Goal: Task Accomplishment & Management: Use online tool/utility

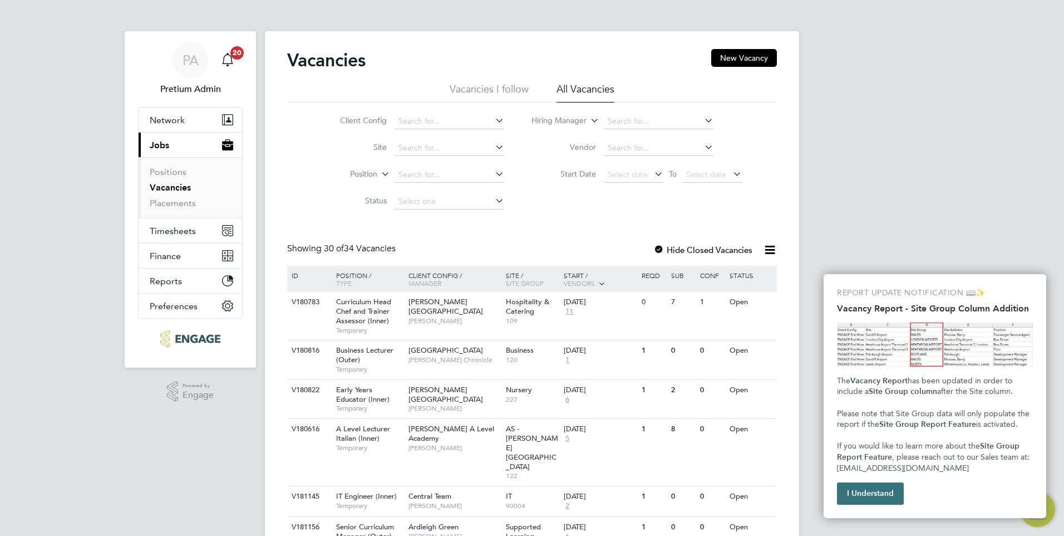
click at [879, 504] on button "I Understand" at bounding box center [870, 493] width 67 height 22
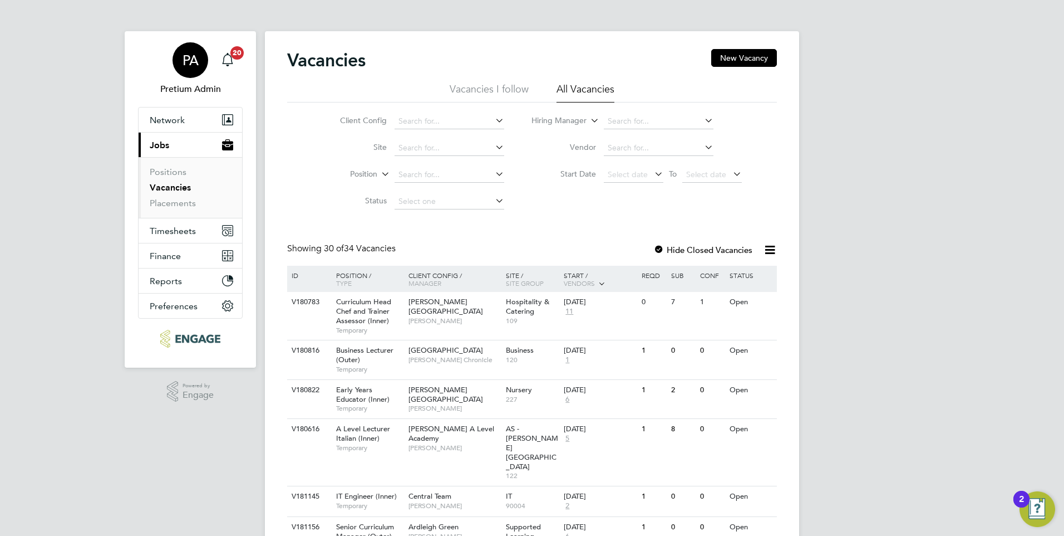
click at [186, 68] on div "PA" at bounding box center [191, 60] width 36 height 36
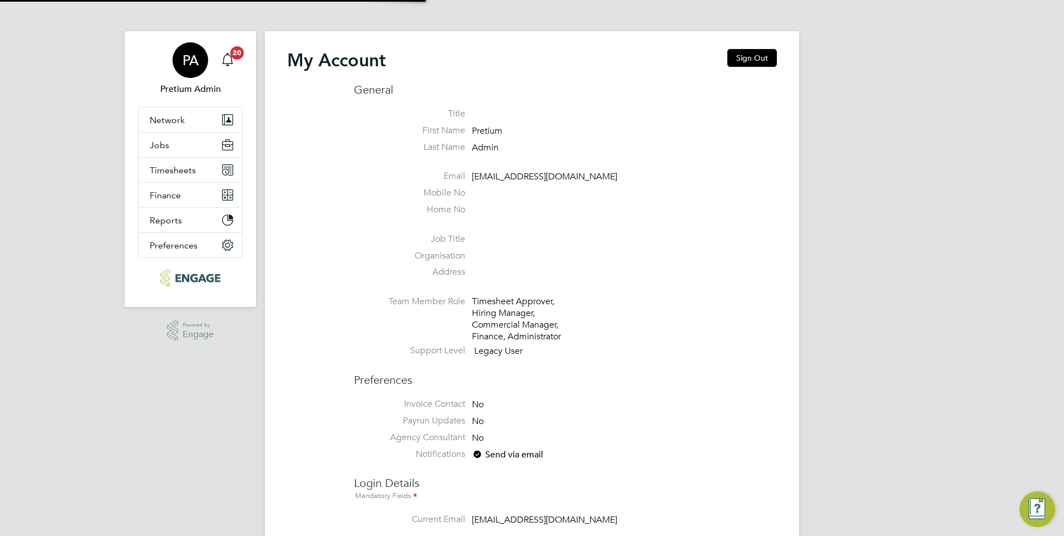
type input "[DOMAIN_NAME][EMAIL_ADDRESS][DOMAIN_NAME]"
click at [744, 44] on div "My Account Sign Out General Title First Name Pretium Last Name Admin Email [EMA…" at bounding box center [532, 508] width 534 height 954
click at [742, 50] on button "Sign Out" at bounding box center [753, 58] width 50 height 18
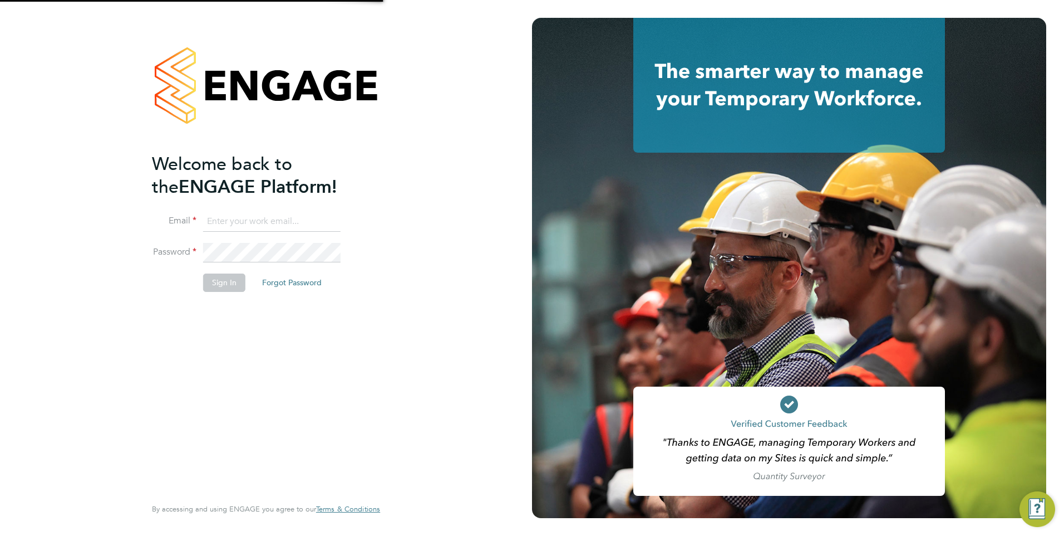
type input "[DOMAIN_NAME][EMAIL_ADDRESS][DOMAIN_NAME]"
click at [224, 222] on input "[DOMAIN_NAME][EMAIL_ADDRESS][DOMAIN_NAME]" at bounding box center [272, 222] width 138 height 20
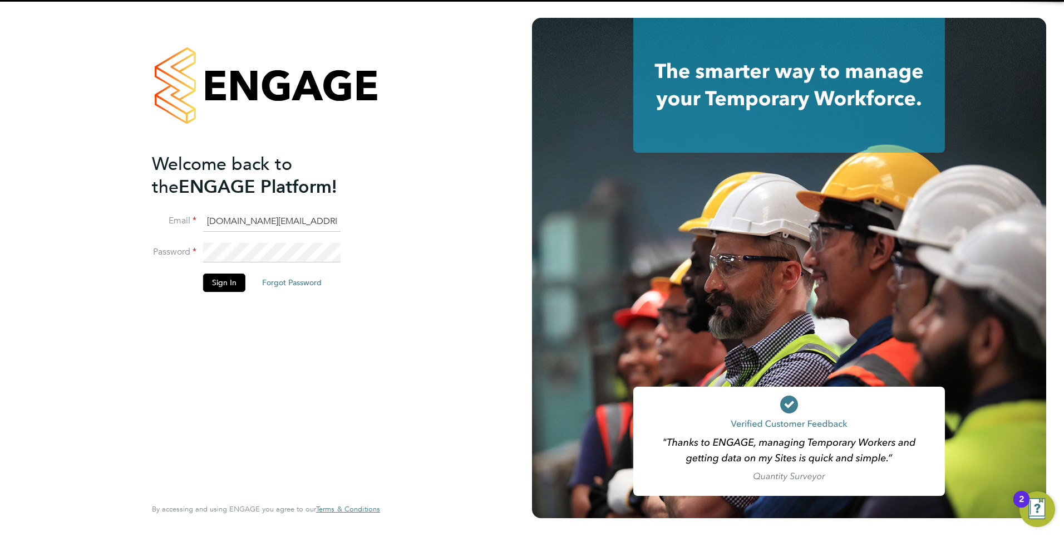
click at [224, 222] on input "[DOMAIN_NAME][EMAIL_ADDRESS][DOMAIN_NAME]" at bounding box center [272, 222] width 138 height 20
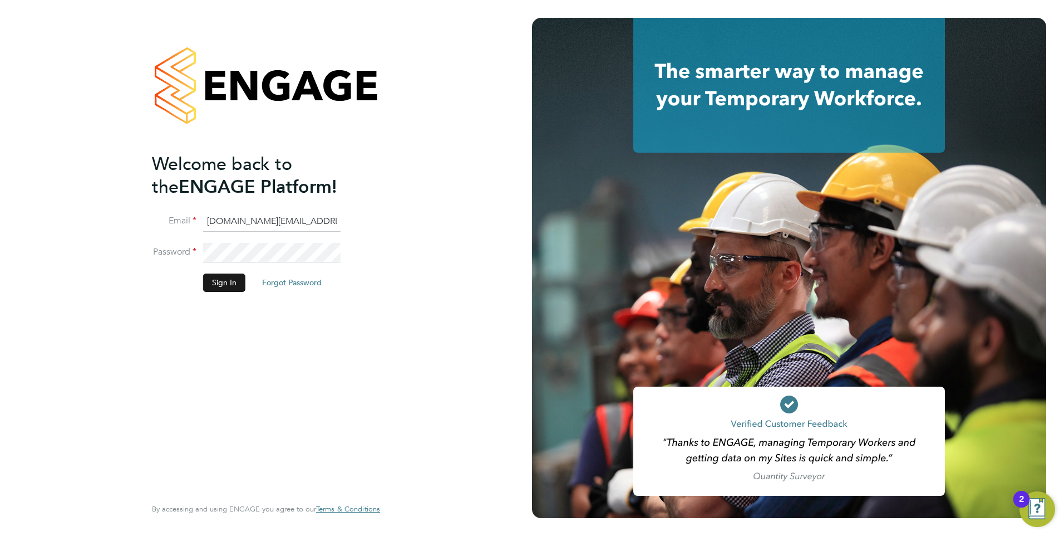
click at [217, 285] on button "Sign In" at bounding box center [224, 282] width 42 height 18
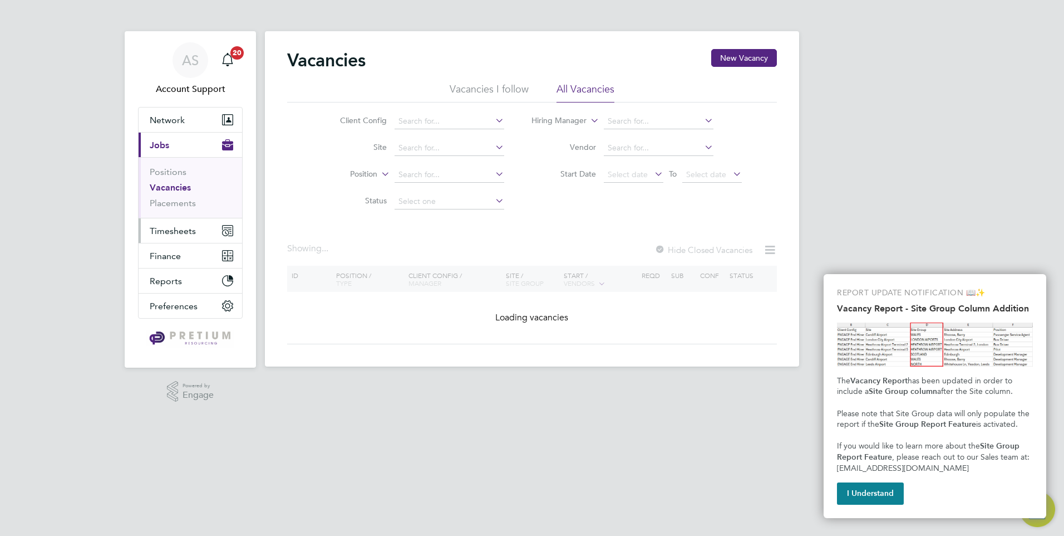
click at [184, 228] on span "Timesheets" at bounding box center [173, 230] width 46 height 11
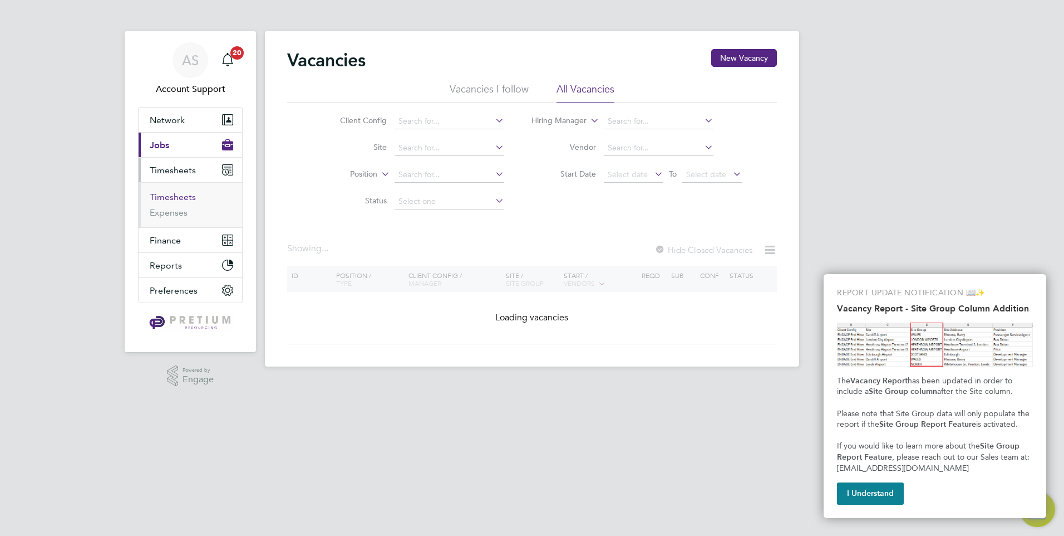
click at [185, 195] on link "Timesheets" at bounding box center [173, 197] width 46 height 11
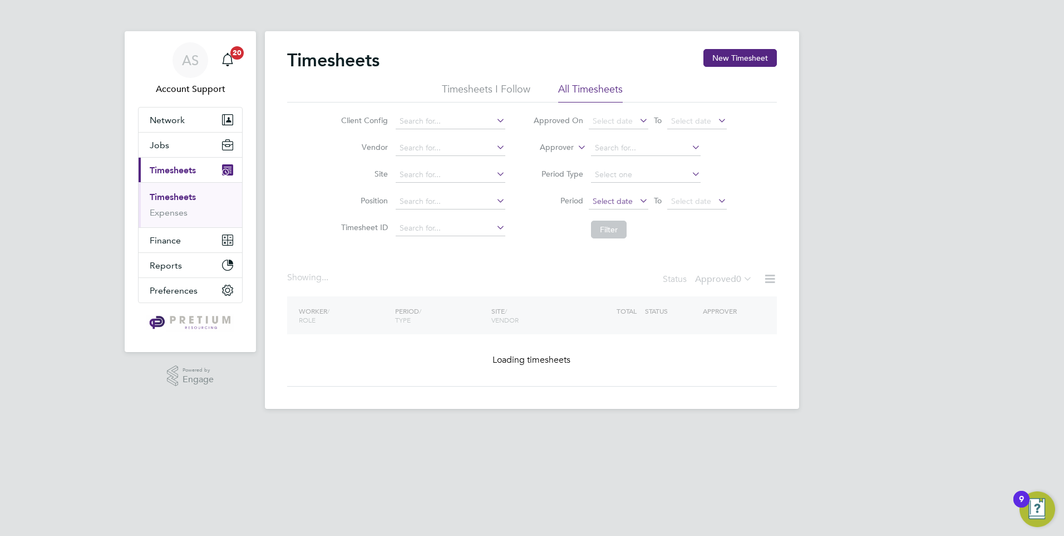
click at [624, 204] on span "Select date" at bounding box center [613, 201] width 40 height 10
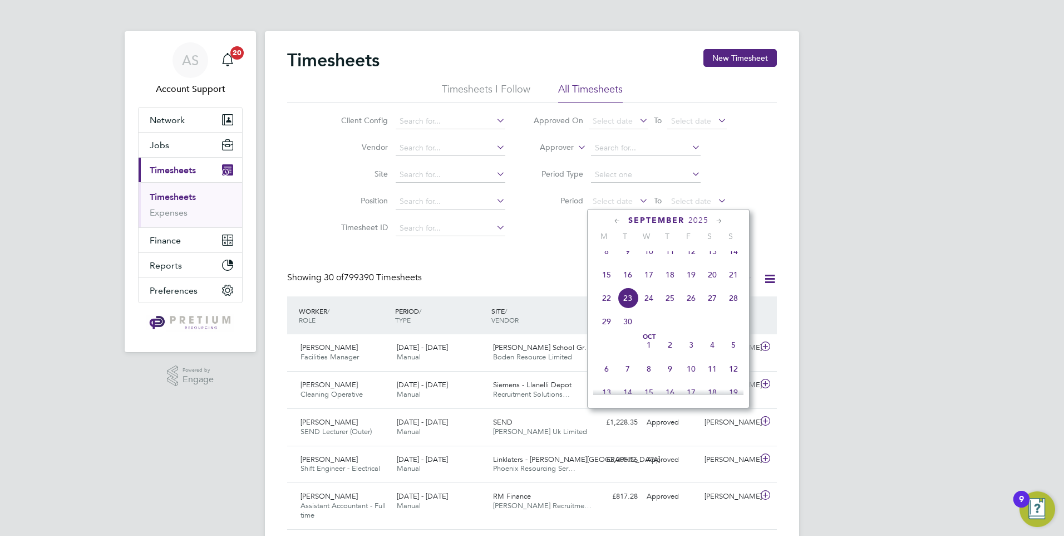
click at [576, 144] on icon at bounding box center [576, 144] width 0 height 10
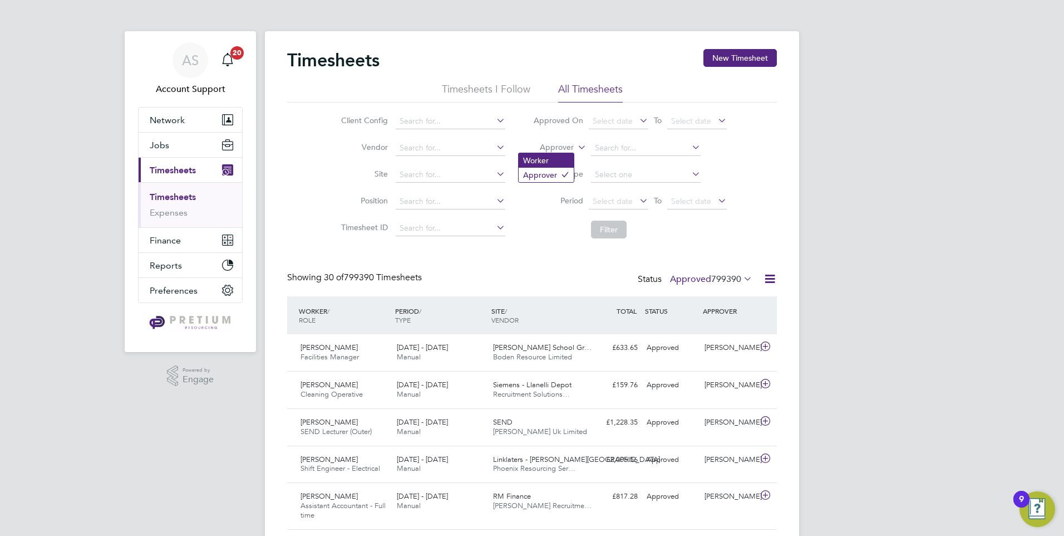
click at [554, 159] on li "Worker" at bounding box center [546, 160] width 55 height 14
click at [614, 144] on input at bounding box center [646, 148] width 110 height 16
type input "godaw"
click at [627, 149] on input at bounding box center [646, 148] width 110 height 16
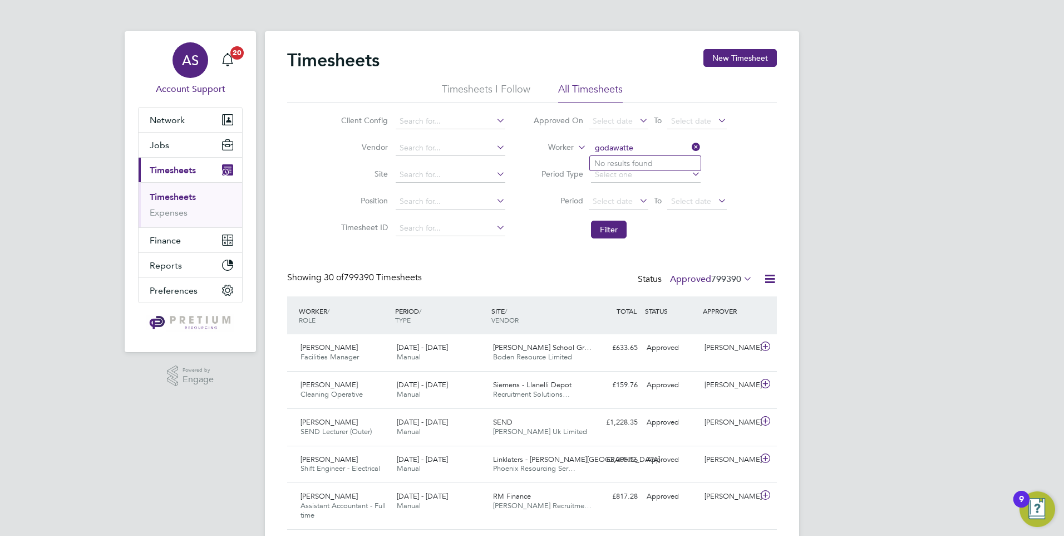
type input "godawatte"
drag, startPoint x: 196, startPoint y: 56, endPoint x: 229, endPoint y: 60, distance: 33.0
click at [196, 56] on span "AS" at bounding box center [190, 60] width 17 height 14
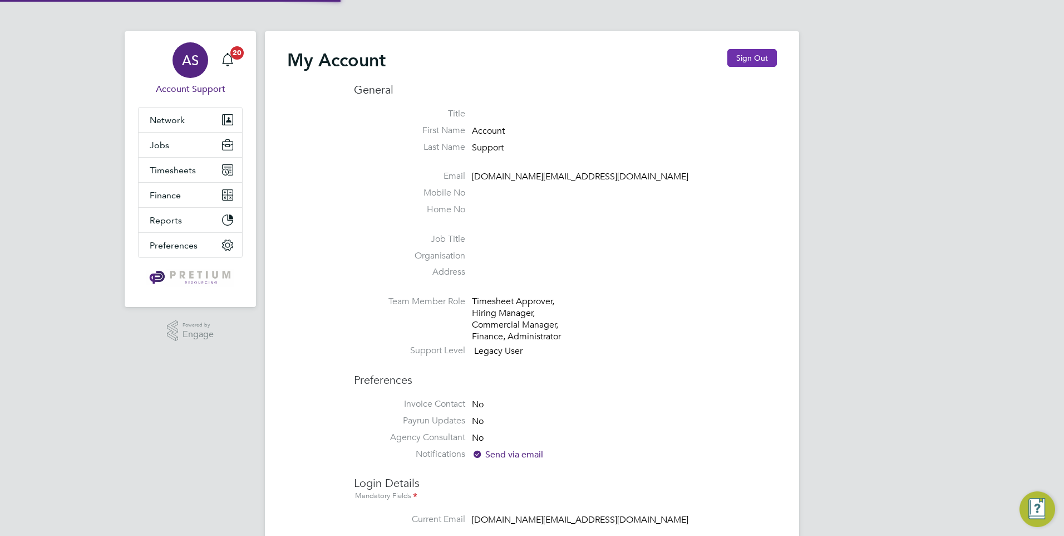
type input "[EMAIL_ADDRESS][DOMAIN_NAME]"
click at [753, 61] on button "Sign Out" at bounding box center [753, 58] width 50 height 18
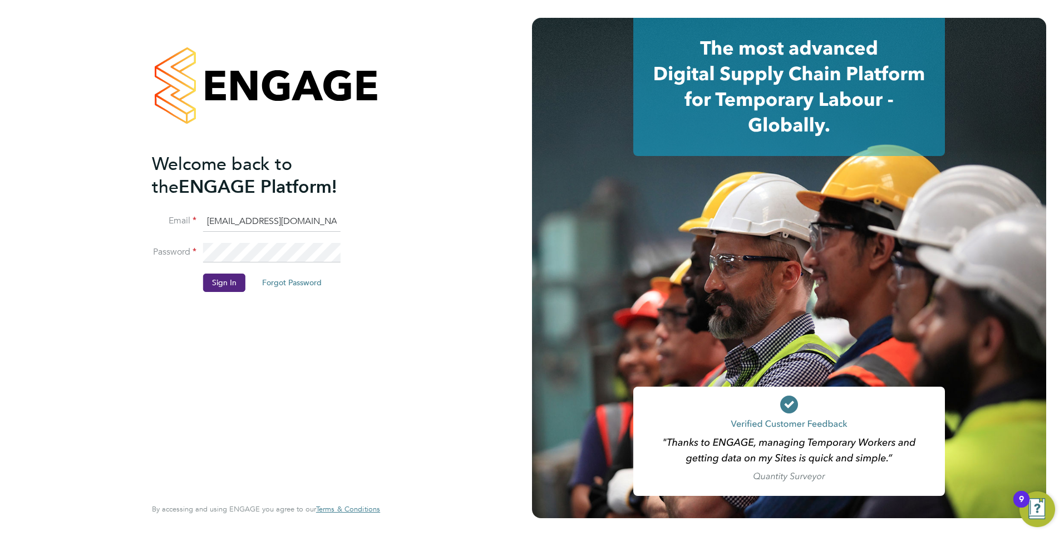
click at [231, 222] on input "[EMAIL_ADDRESS][DOMAIN_NAME]" at bounding box center [272, 222] width 138 height 20
click at [231, 286] on button "Sign In" at bounding box center [224, 282] width 42 height 18
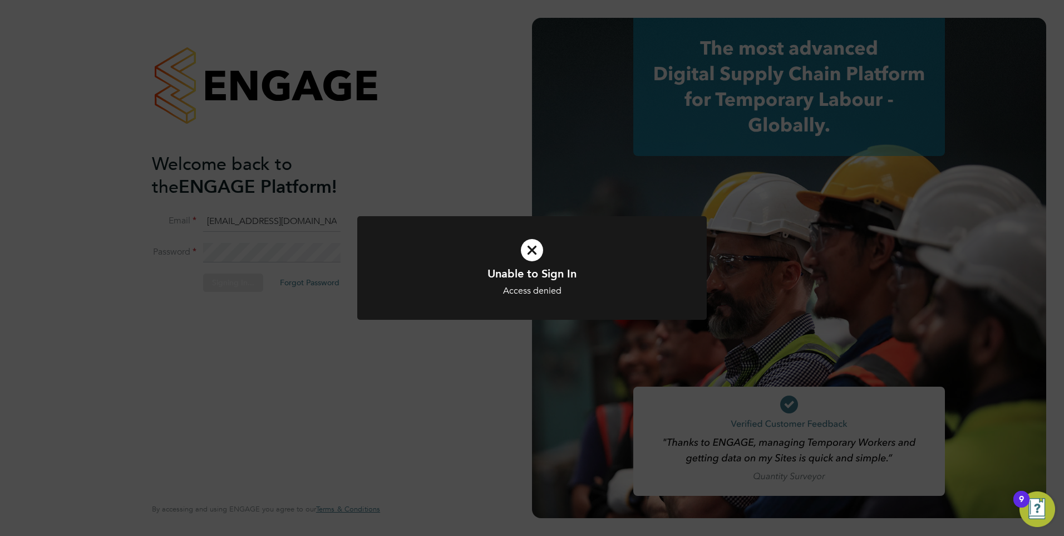
click at [317, 191] on div "Unable to Sign In Access denied Cancel Okay" at bounding box center [532, 268] width 1064 height 536
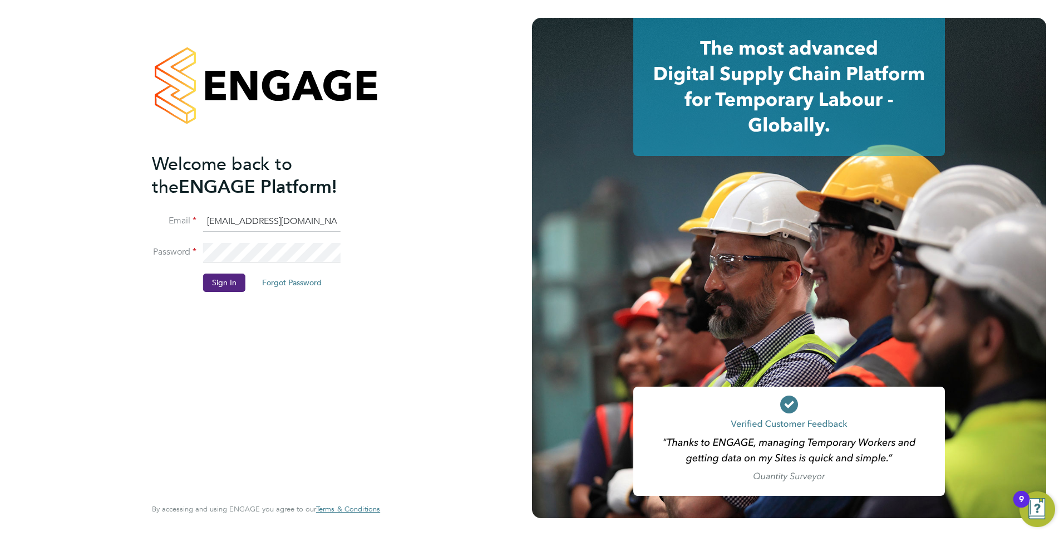
click at [245, 224] on input "issmediclean@pretiumresourcing.co.uk" at bounding box center [272, 222] width 138 height 20
type input "[DOMAIN_NAME][EMAIL_ADDRESS][DOMAIN_NAME]"
click at [228, 291] on button "Sign In" at bounding box center [224, 282] width 42 height 18
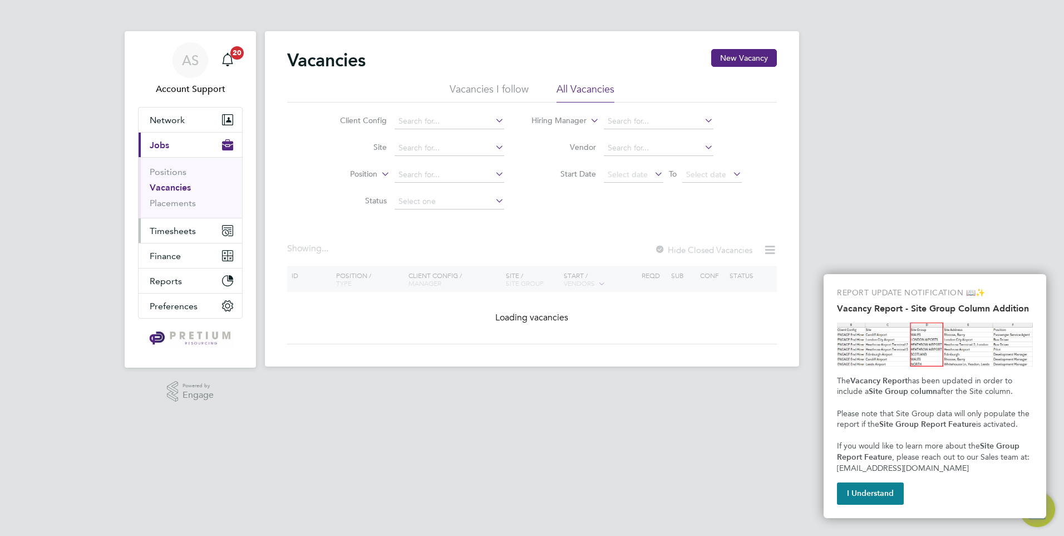
click at [184, 230] on span "Timesheets" at bounding box center [173, 230] width 46 height 11
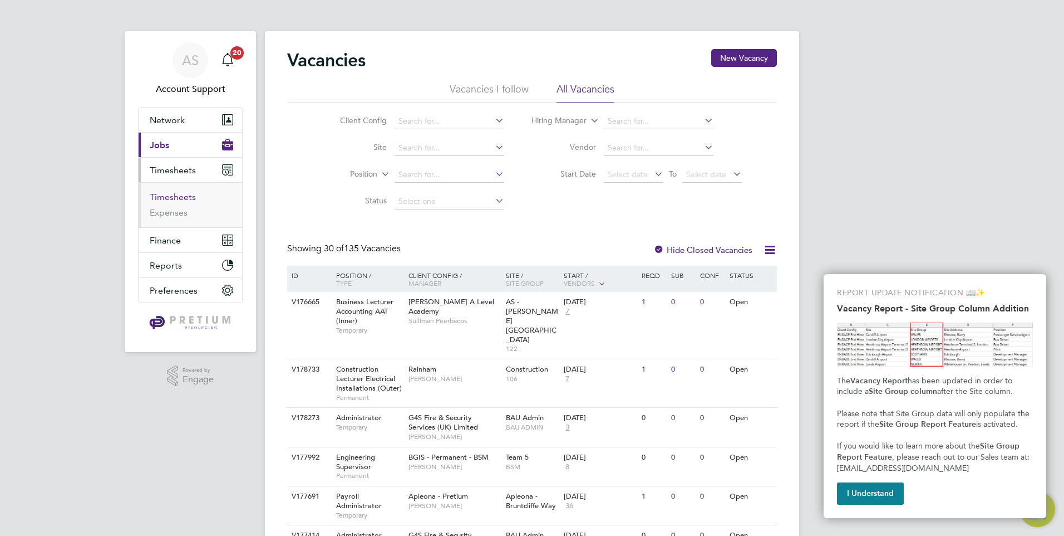
click at [180, 201] on link "Timesheets" at bounding box center [173, 197] width 46 height 11
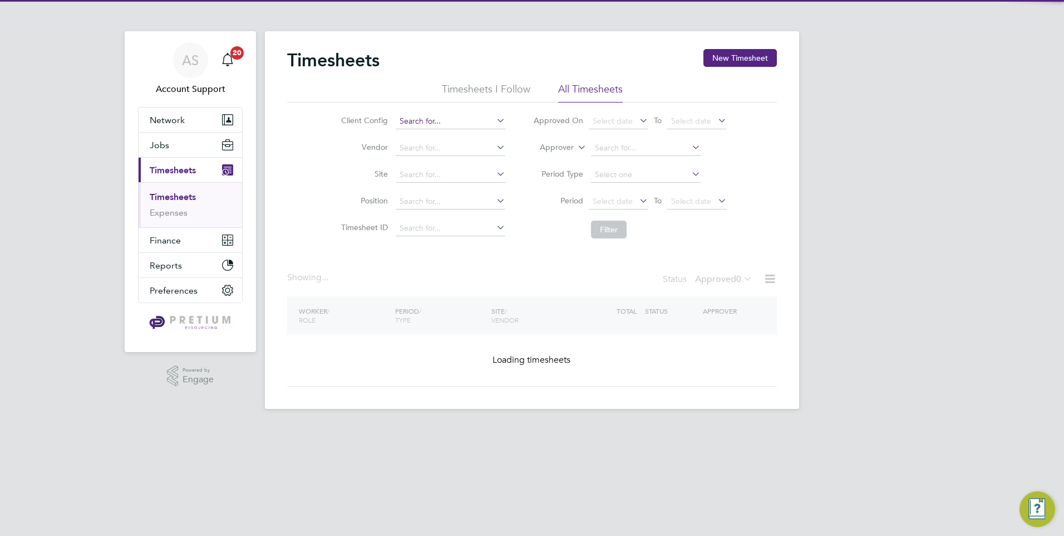
click at [460, 116] on input at bounding box center [451, 122] width 110 height 16
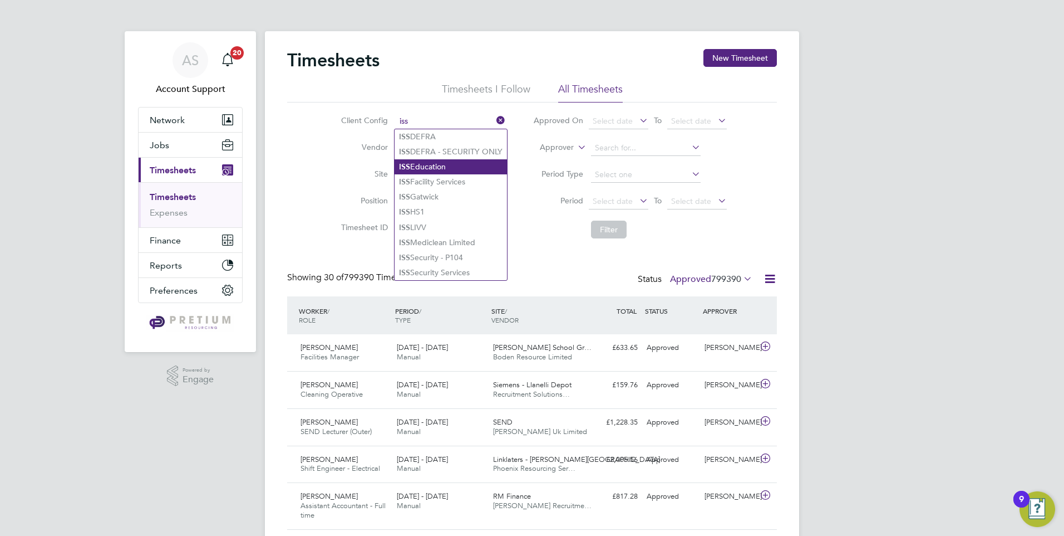
click at [468, 162] on li "ISS Education" at bounding box center [451, 166] width 112 height 15
type input "ISS Education"
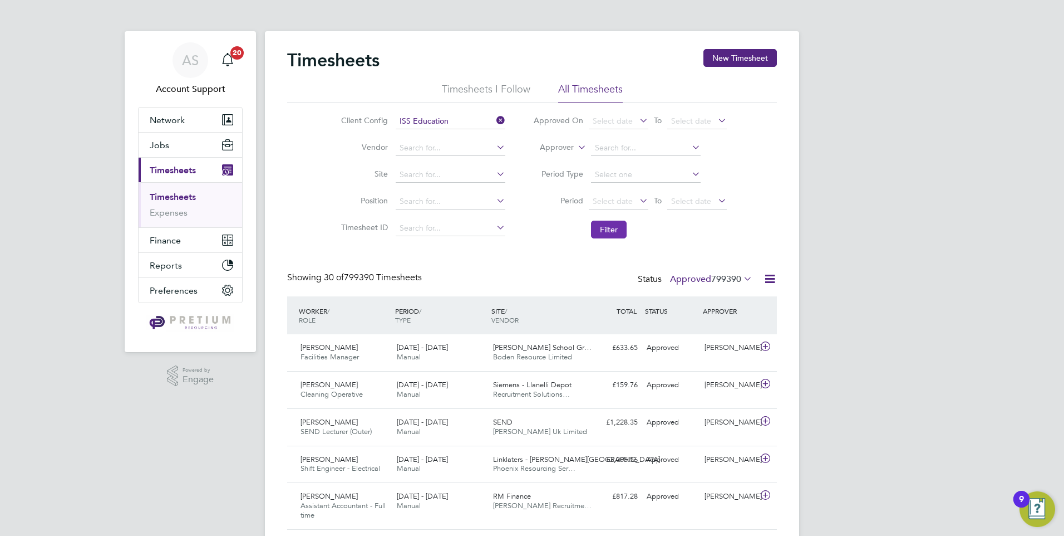
click at [606, 226] on button "Filter" at bounding box center [609, 229] width 36 height 18
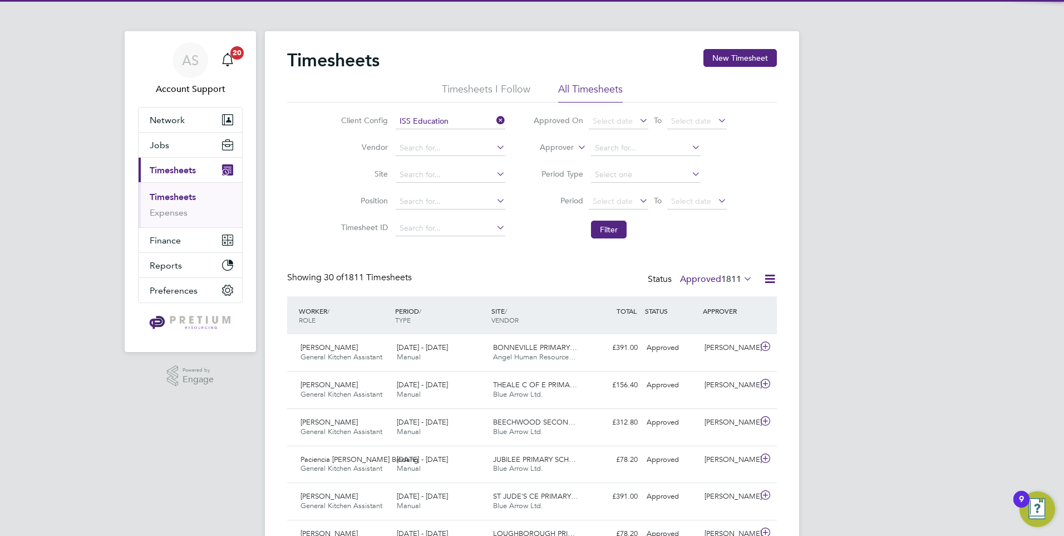
click at [730, 281] on span "1811" at bounding box center [732, 278] width 20 height 11
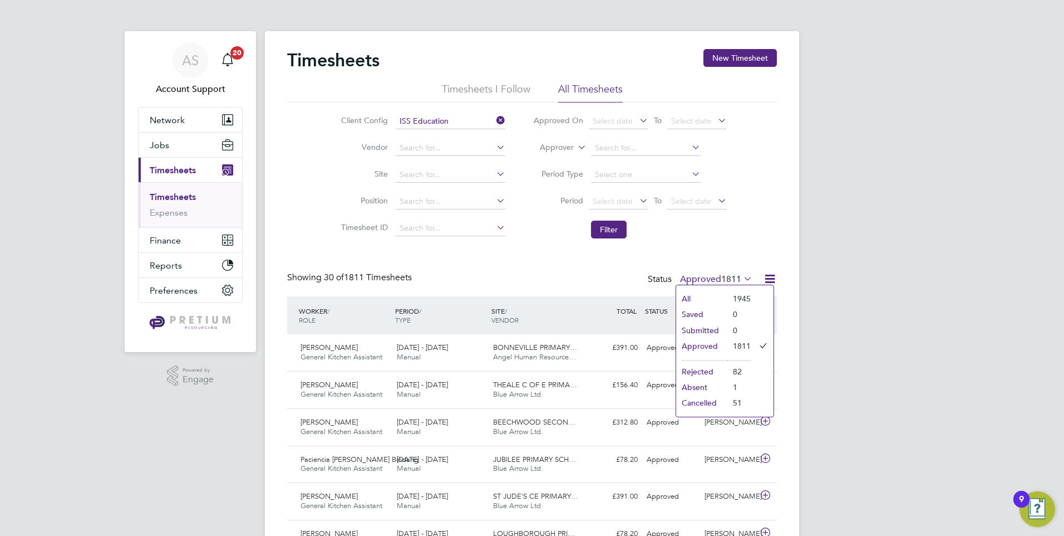
click at [562, 281] on div "Showing 30 of 1811 Timesheets Status Approved 1811" at bounding box center [532, 284] width 490 height 24
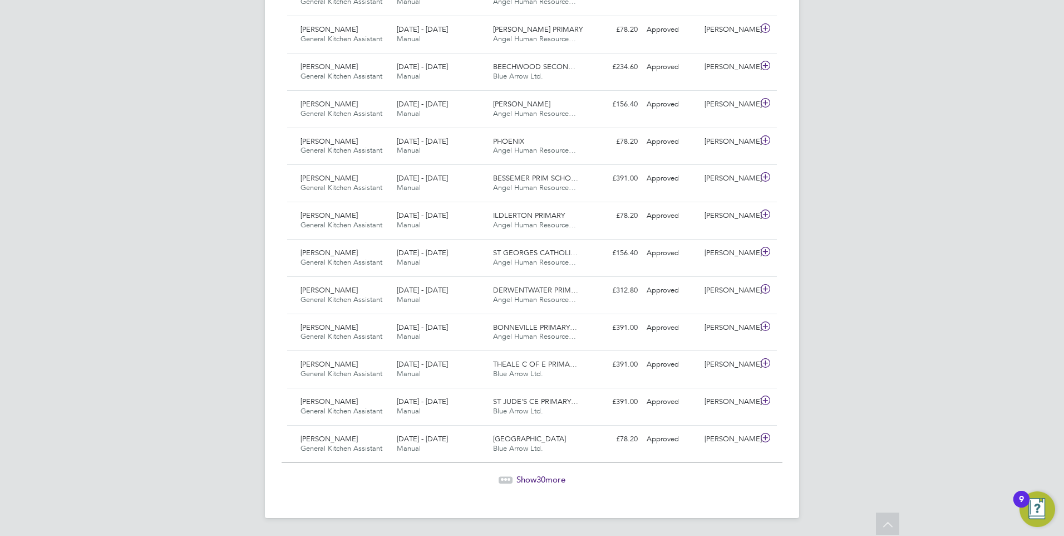
click at [529, 475] on span "Show 30 more" at bounding box center [541, 479] width 49 height 11
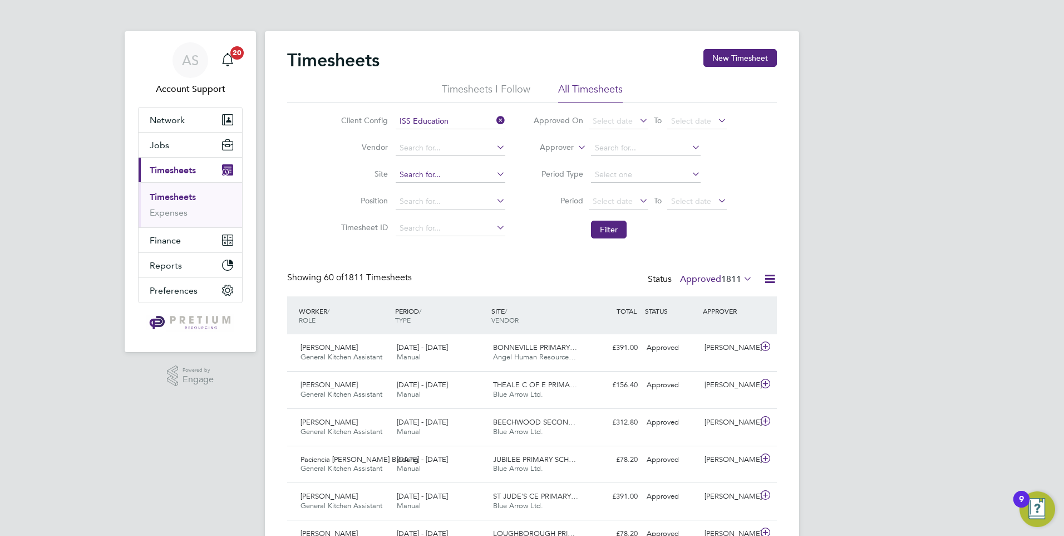
click at [464, 175] on input at bounding box center [451, 175] width 110 height 16
type input "beachwoo"
click at [494, 177] on icon at bounding box center [494, 174] width 0 height 16
click at [767, 278] on icon at bounding box center [770, 279] width 14 height 14
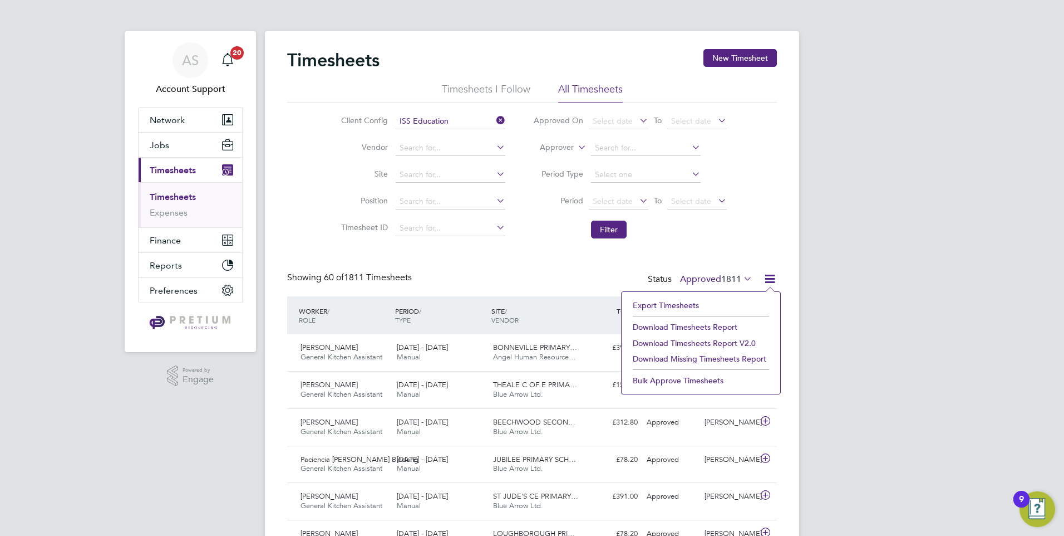
drag, startPoint x: 692, startPoint y: 325, endPoint x: 701, endPoint y: 316, distance: 12.2
click at [693, 325] on li "Download Timesheets Report" at bounding box center [701, 327] width 148 height 16
